Goal: Information Seeking & Learning: Learn about a topic

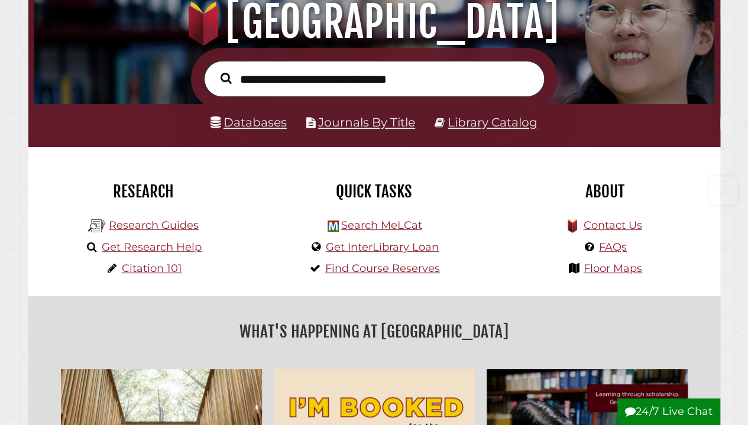
scroll to position [147, 0]
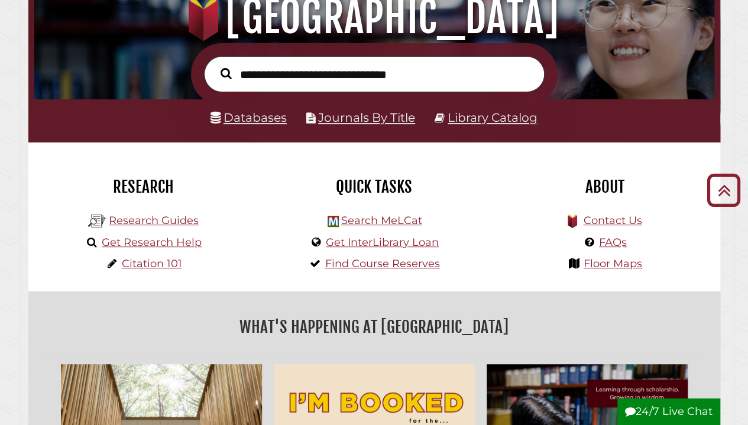
click at [268, 126] on li "Databases" at bounding box center [248, 117] width 76 height 21
click at [266, 119] on link "Databases" at bounding box center [248, 117] width 76 height 15
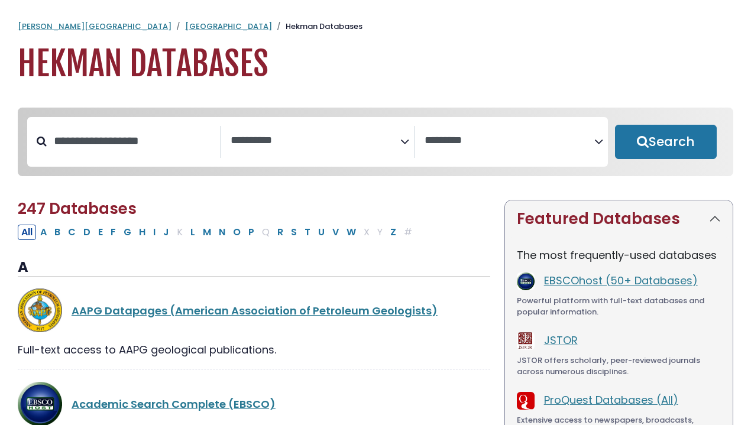
select select "Database Subject Filter"
select select "Database Vendors Filter"
click at [215, 237] on button "N" at bounding box center [222, 232] width 14 height 15
select select "Database Subject Filter"
select select "Database Vendors Filter"
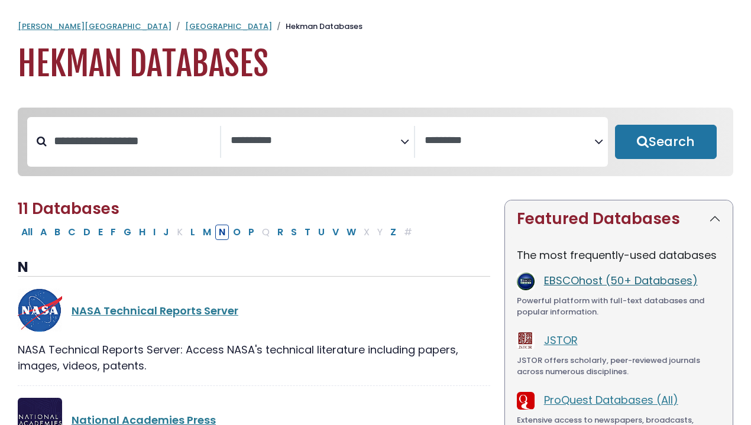
click at [572, 286] on link "EBSCOhost (50+ Databases)" at bounding box center [621, 280] width 154 height 15
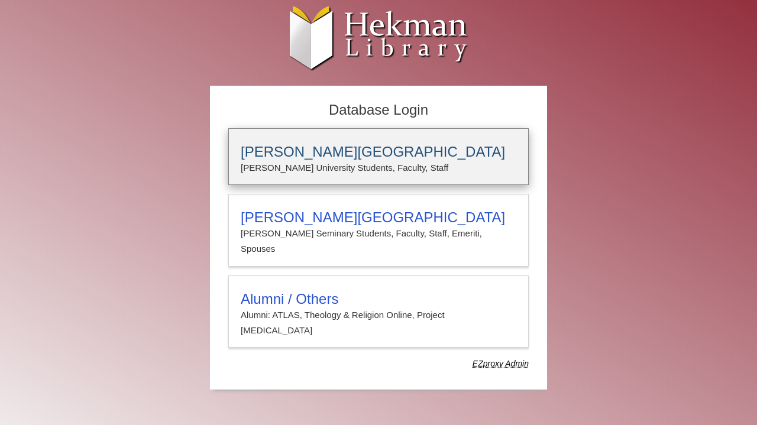
type input "**********"
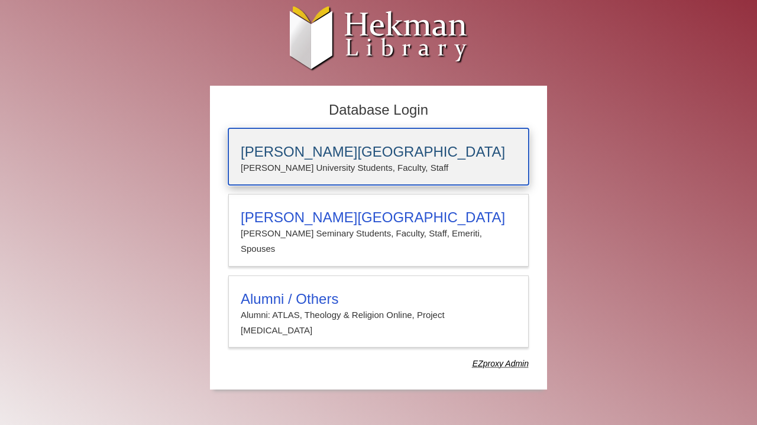
click at [364, 153] on h3 "Calvin University" at bounding box center [379, 152] width 276 height 17
